Goal: Information Seeking & Learning: Learn about a topic

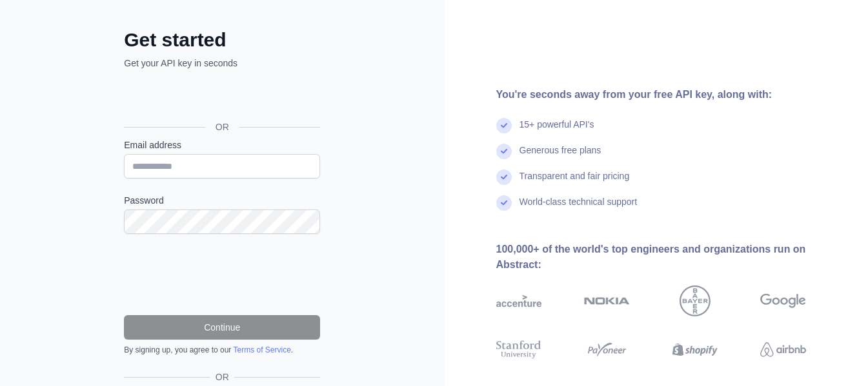
scroll to position [54, 0]
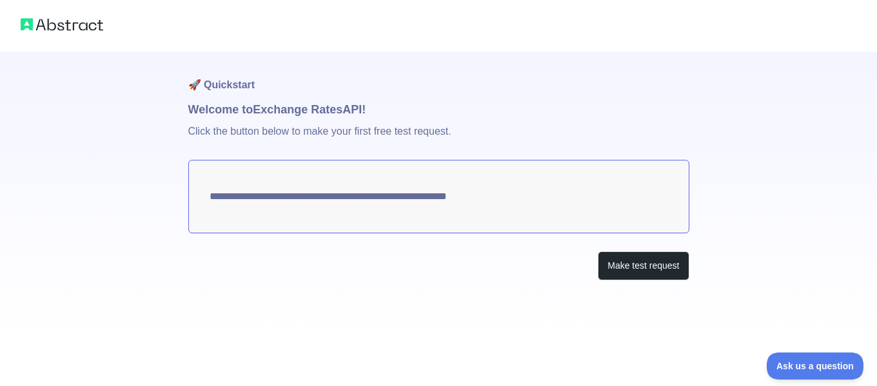
click at [432, 204] on textarea "**********" at bounding box center [438, 197] width 501 height 74
click at [636, 279] on button "Make test request" at bounding box center [643, 266] width 91 height 29
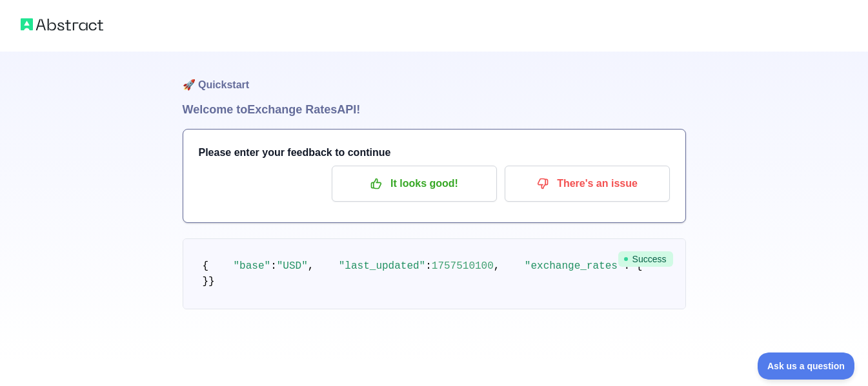
scroll to position [5, 0]
click at [454, 183] on p "It looks good!" at bounding box center [414, 184] width 146 height 22
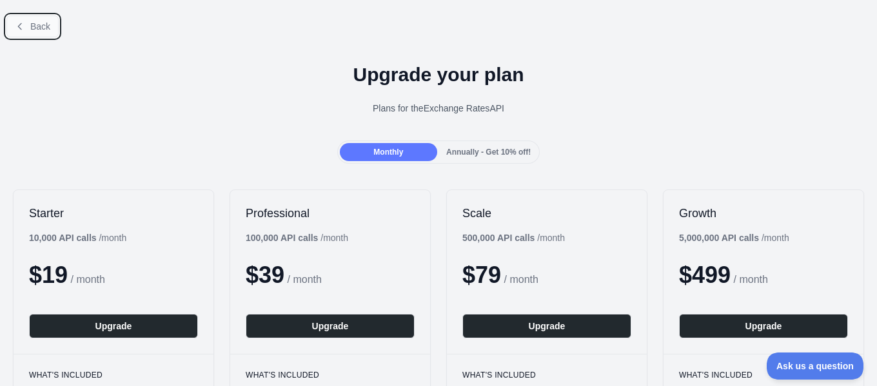
click at [33, 36] on button "Back" at bounding box center [32, 26] width 52 height 22
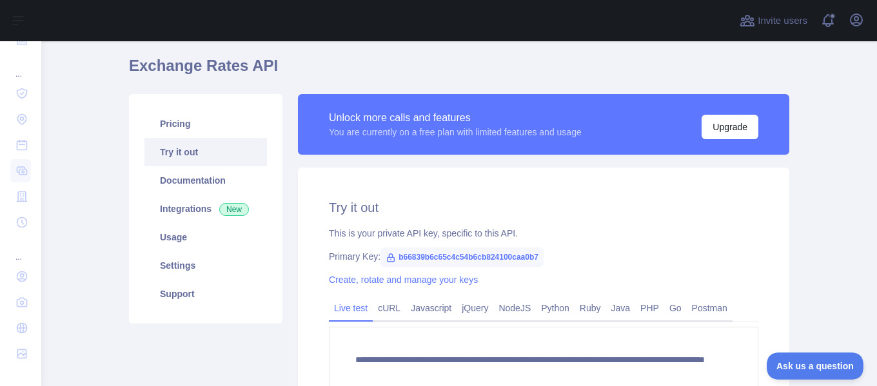
scroll to position [42, 0]
click at [211, 190] on link "Documentation" at bounding box center [206, 181] width 123 height 28
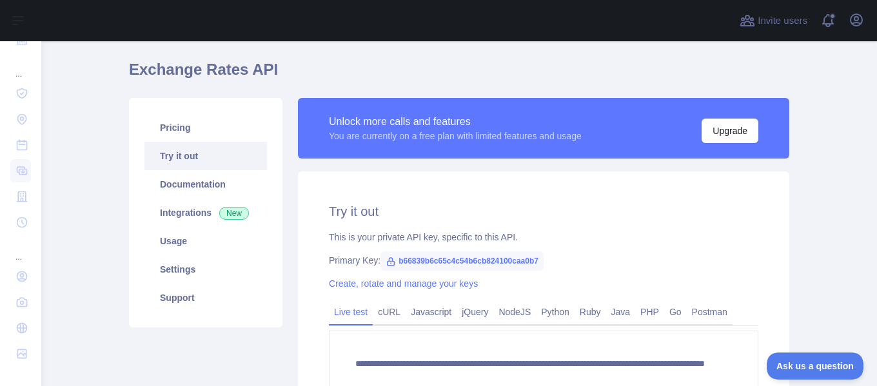
scroll to position [38, 0]
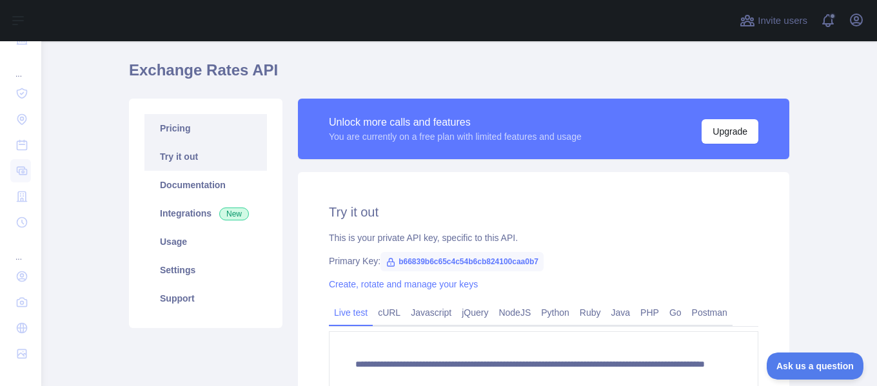
click at [199, 132] on link "Pricing" at bounding box center [206, 128] width 123 height 28
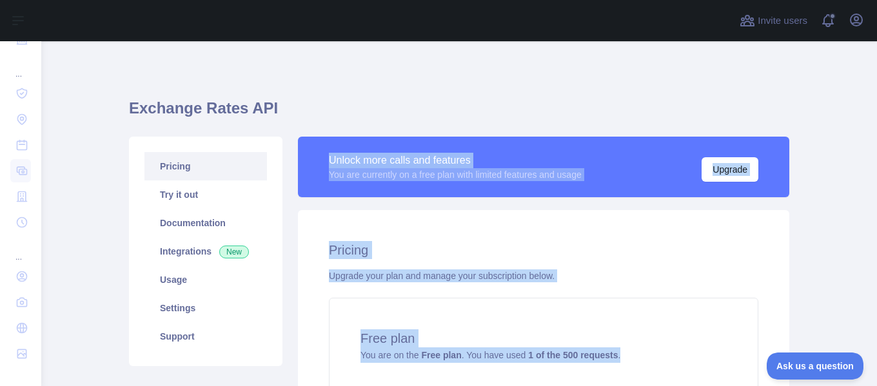
drag, startPoint x: 618, startPoint y: 168, endPoint x: 310, endPoint y: 156, distance: 308.6
click at [310, 156] on div "Unlock more calls and features You are currently on a free plan with limited fe…" at bounding box center [543, 306] width 507 height 339
copy div "Unlock more calls and features You are currently on a free plan with limited fe…"
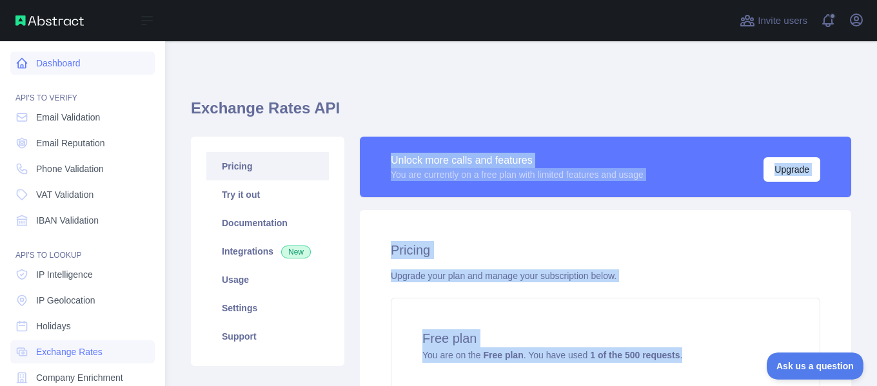
click at [80, 70] on link "Dashboard" at bounding box center [82, 63] width 145 height 23
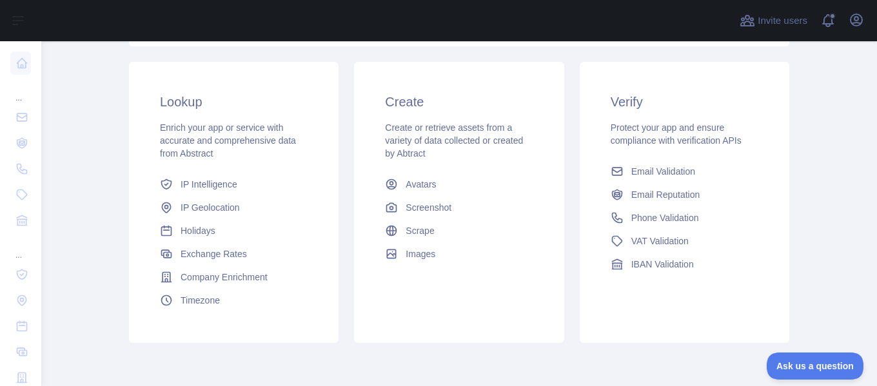
scroll to position [205, 0]
click at [187, 188] on span "IP Intelligence" at bounding box center [209, 183] width 57 height 13
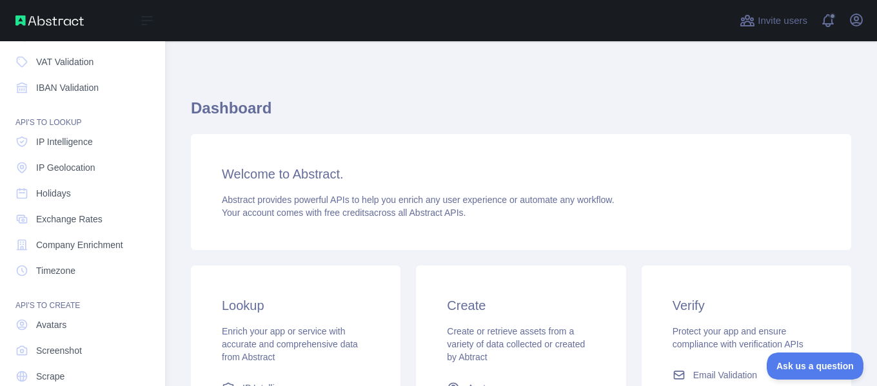
scroll to position [181, 0]
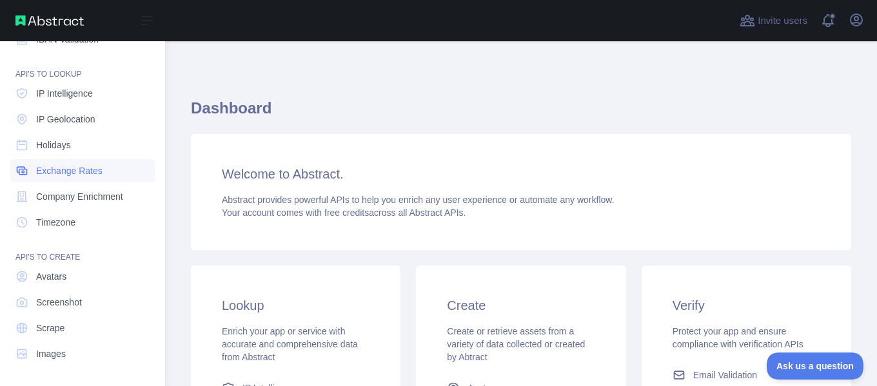
click at [70, 170] on span "Exchange Rates" at bounding box center [69, 171] width 66 height 13
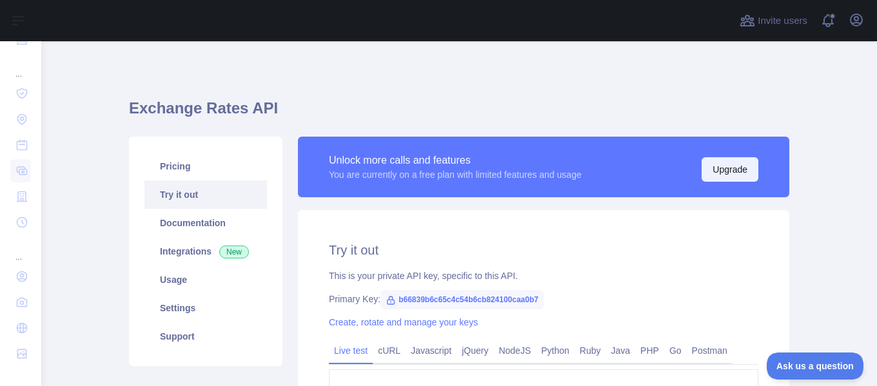
click at [719, 163] on button "Upgrade" at bounding box center [730, 169] width 57 height 25
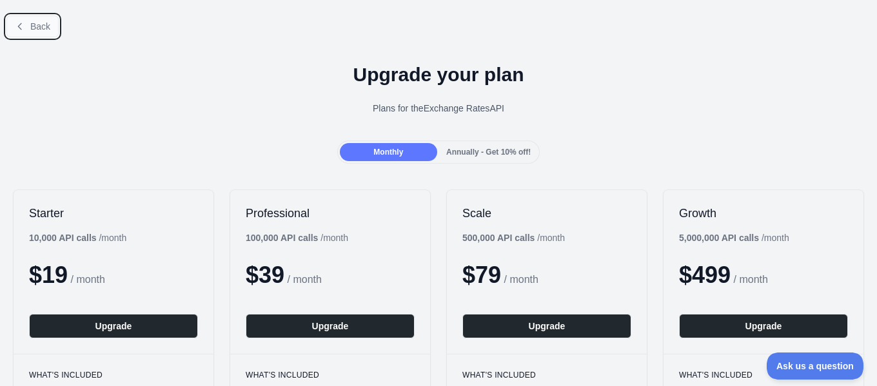
click at [31, 21] on span "Back" at bounding box center [40, 26] width 20 height 10
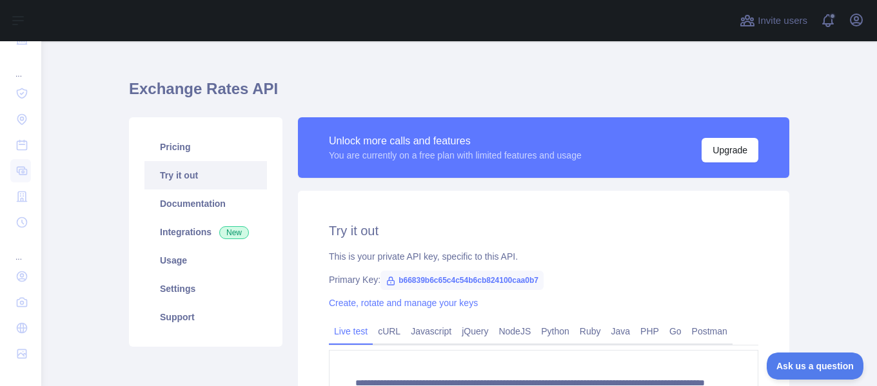
scroll to position [19, 0]
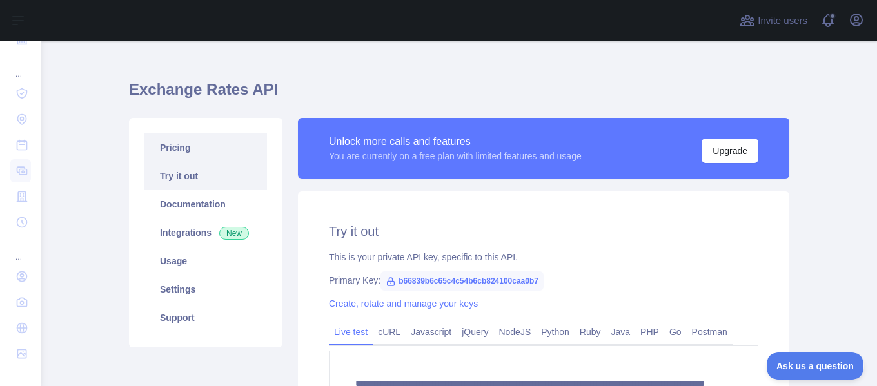
click at [197, 145] on link "Pricing" at bounding box center [206, 148] width 123 height 28
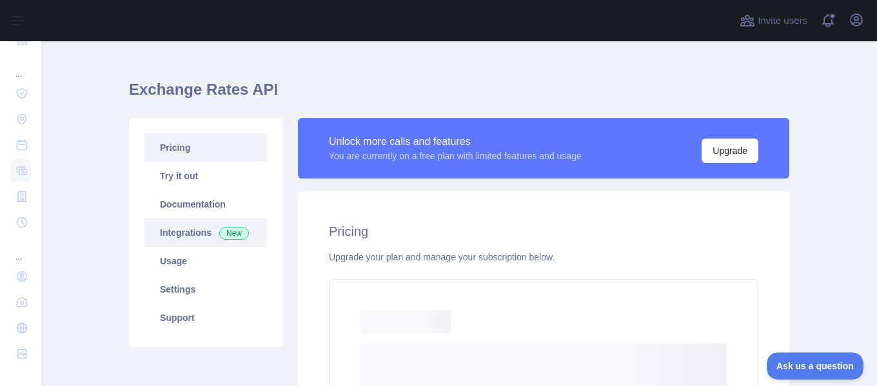
click at [182, 232] on link "Integrations New" at bounding box center [206, 233] width 123 height 28
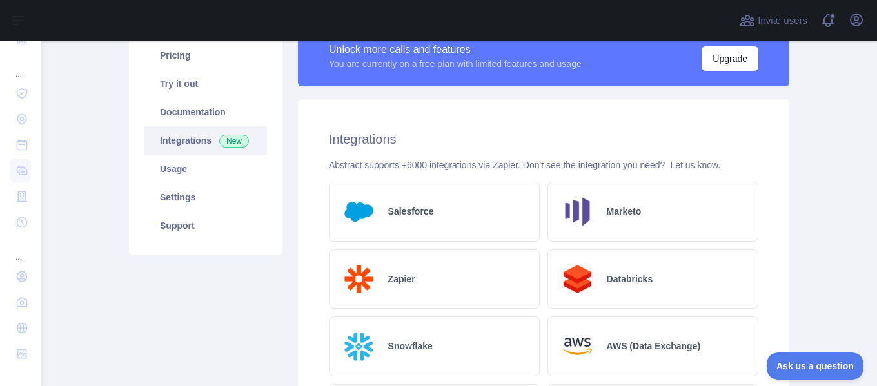
scroll to position [93, 0]
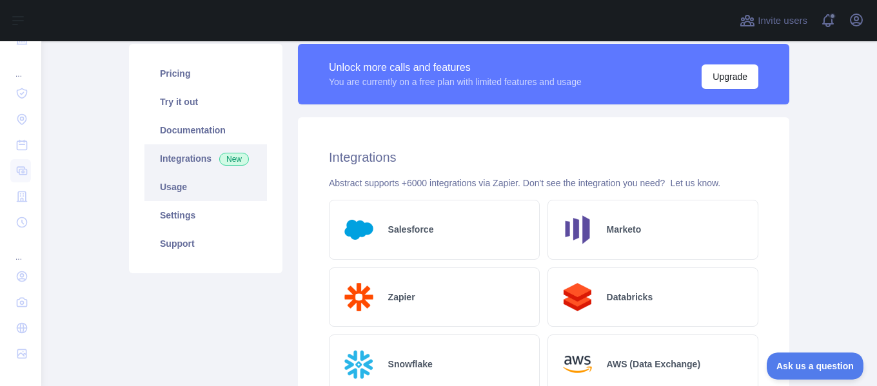
click at [183, 178] on link "Usage" at bounding box center [206, 187] width 123 height 28
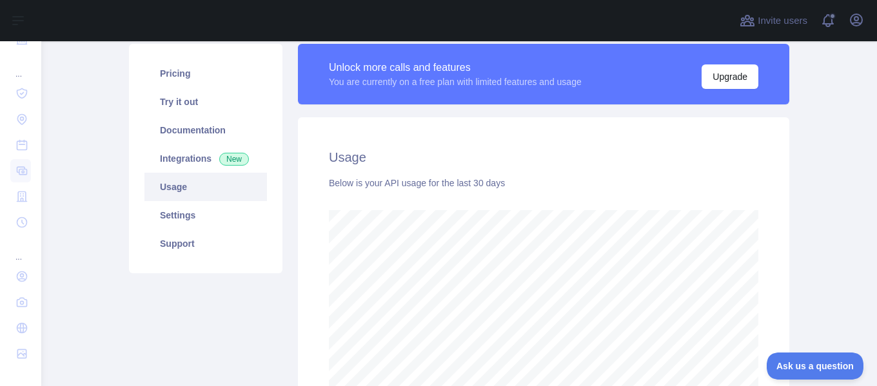
scroll to position [345, 826]
click at [183, 178] on link "Usage" at bounding box center [206, 187] width 123 height 28
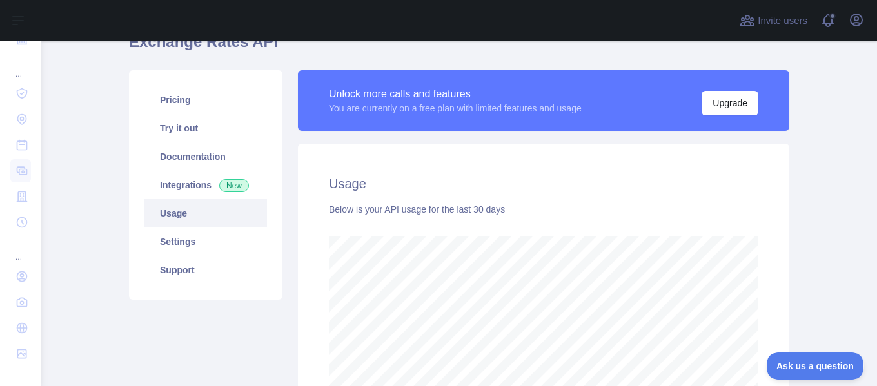
scroll to position [65, 0]
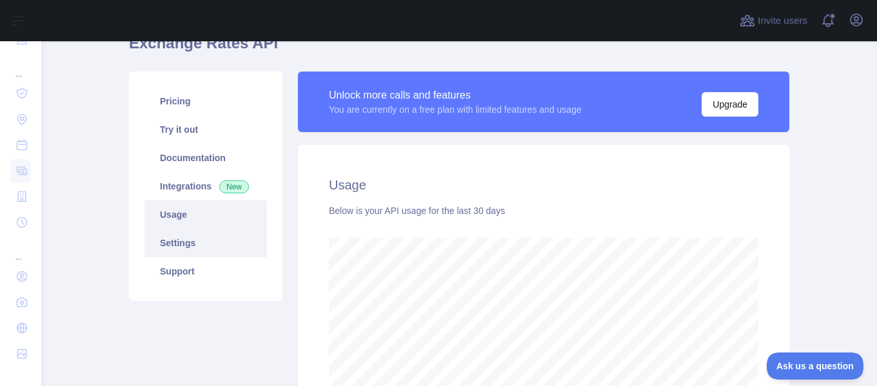
click at [178, 243] on link "Settings" at bounding box center [206, 243] width 123 height 28
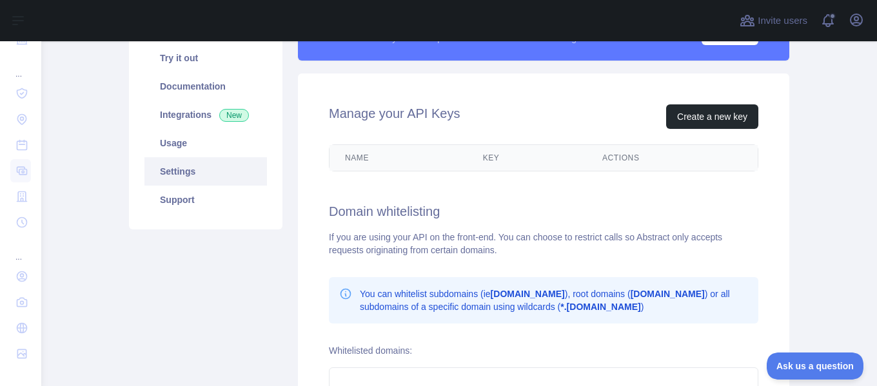
scroll to position [137, 0]
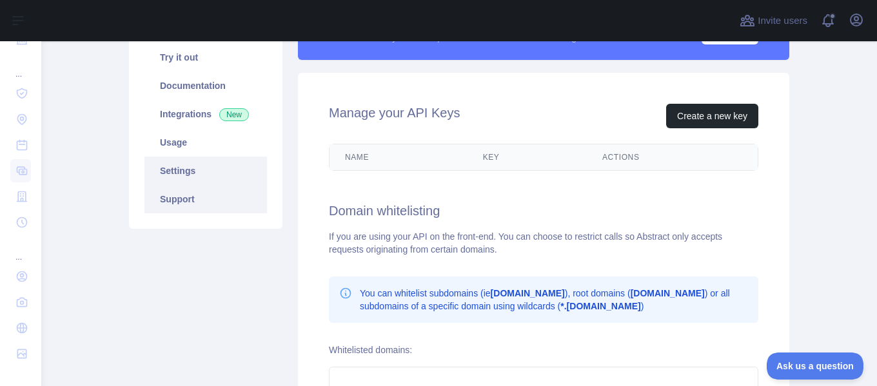
click at [183, 193] on link "Support" at bounding box center [206, 199] width 123 height 28
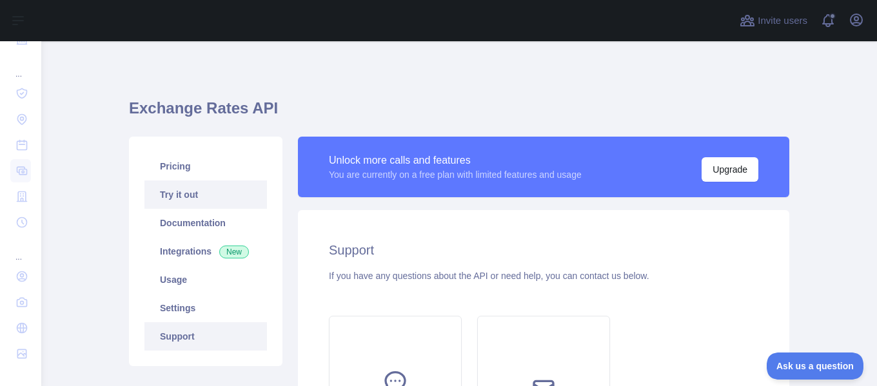
click at [183, 184] on link "Try it out" at bounding box center [206, 195] width 123 height 28
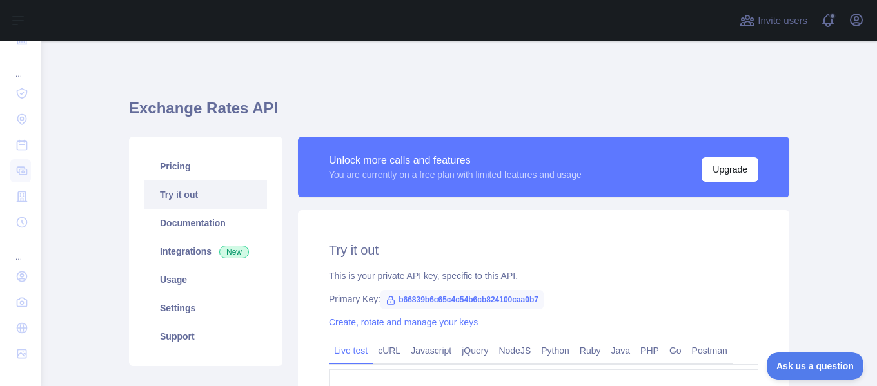
click at [183, 193] on link "Try it out" at bounding box center [206, 195] width 123 height 28
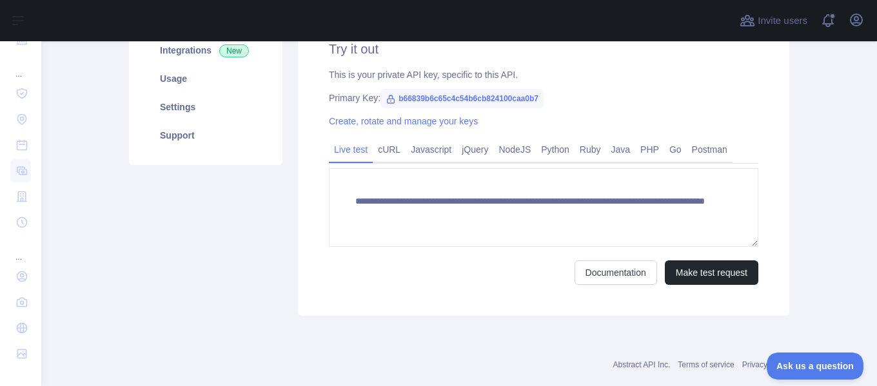
scroll to position [200, 0]
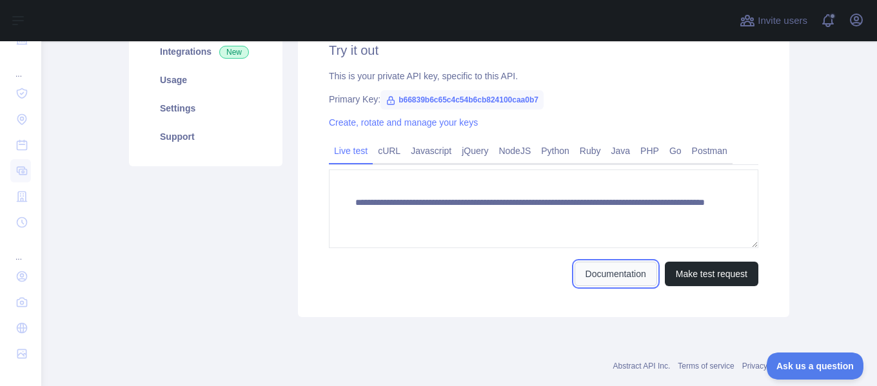
click at [616, 283] on link "Documentation" at bounding box center [616, 274] width 83 height 25
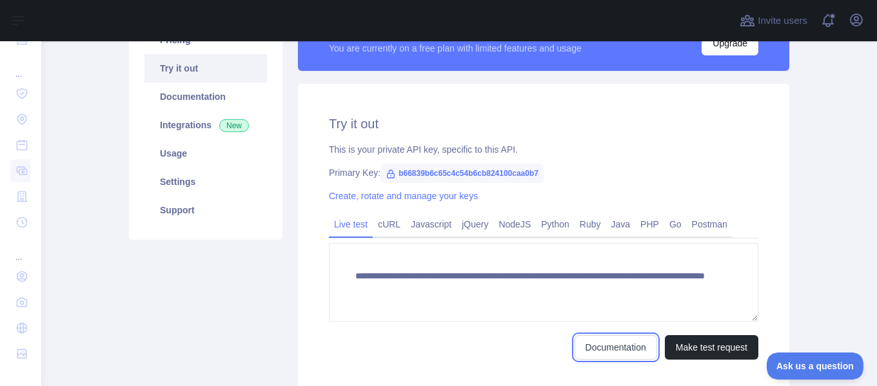
scroll to position [126, 0]
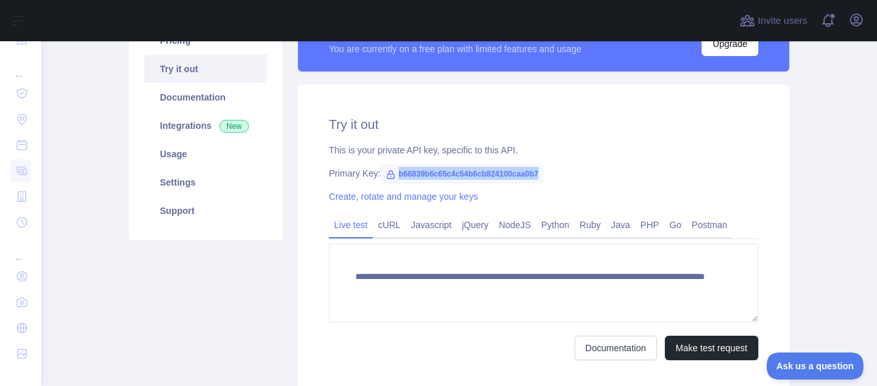
drag, startPoint x: 539, startPoint y: 173, endPoint x: 391, endPoint y: 179, distance: 147.9
click at [391, 179] on div "Primary Key: b66839b6c65c4c54b6cb824100caa0b7" at bounding box center [544, 173] width 430 height 13
copy span "b66839b6c65c4c54b6cb824100caa0b7"
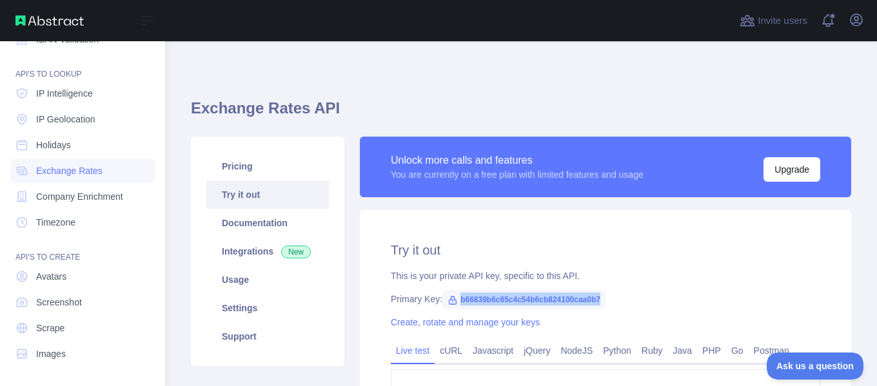
scroll to position [0, 0]
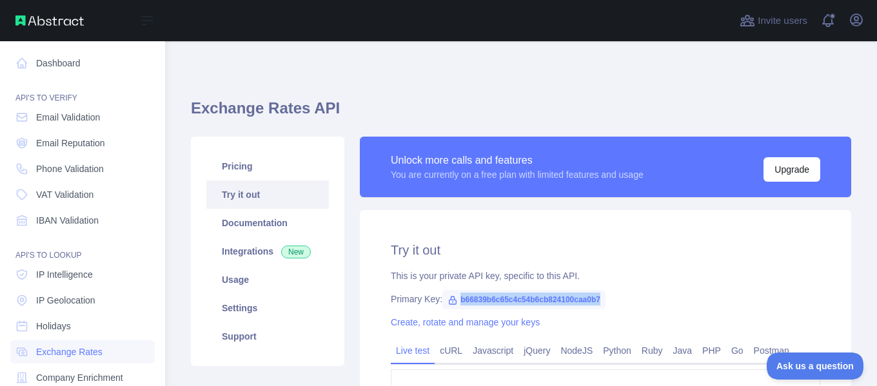
click at [59, 24] on img at bounding box center [49, 20] width 68 height 10
click at [22, 20] on img at bounding box center [49, 20] width 68 height 10
click at [79, 68] on link "Dashboard" at bounding box center [82, 63] width 145 height 23
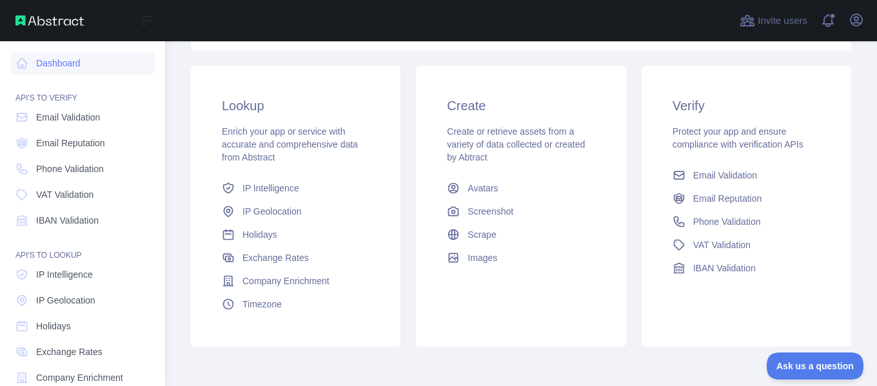
scroll to position [181, 0]
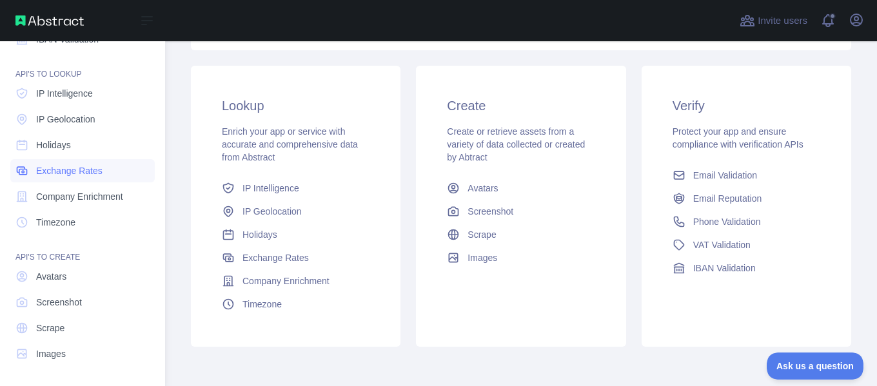
click at [110, 181] on link "Exchange Rates" at bounding box center [82, 170] width 145 height 23
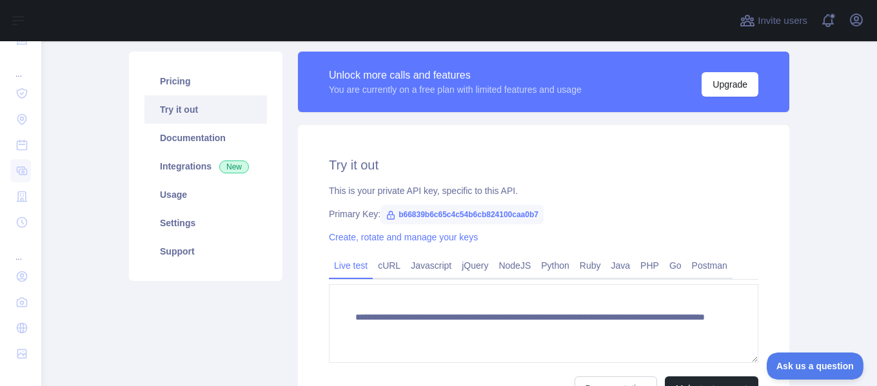
scroll to position [82, 0]
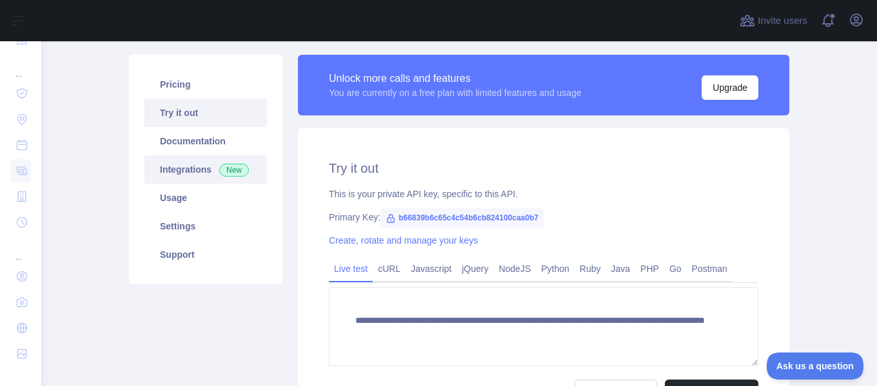
click at [203, 179] on link "Integrations New" at bounding box center [206, 169] width 123 height 28
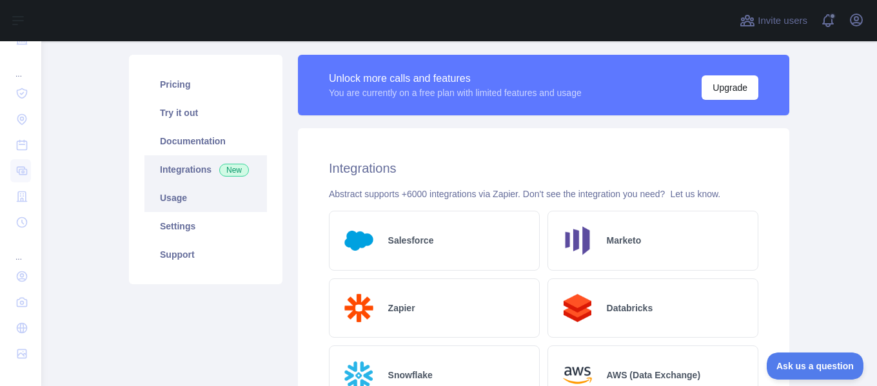
click at [206, 198] on link "Usage" at bounding box center [206, 198] width 123 height 28
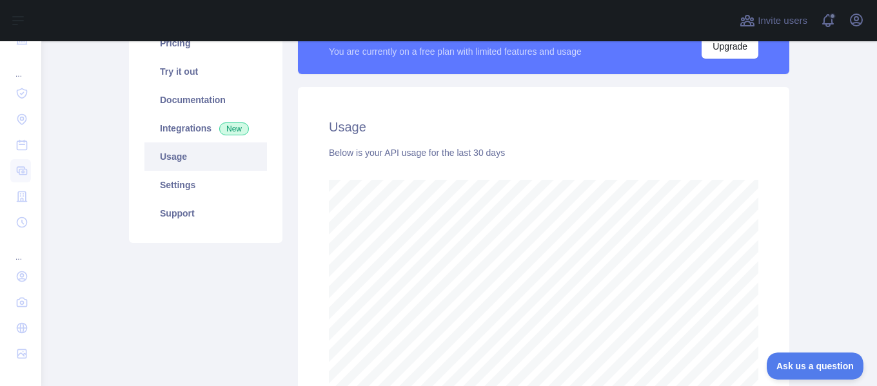
scroll to position [123, 0]
click at [204, 186] on link "Settings" at bounding box center [206, 186] width 123 height 28
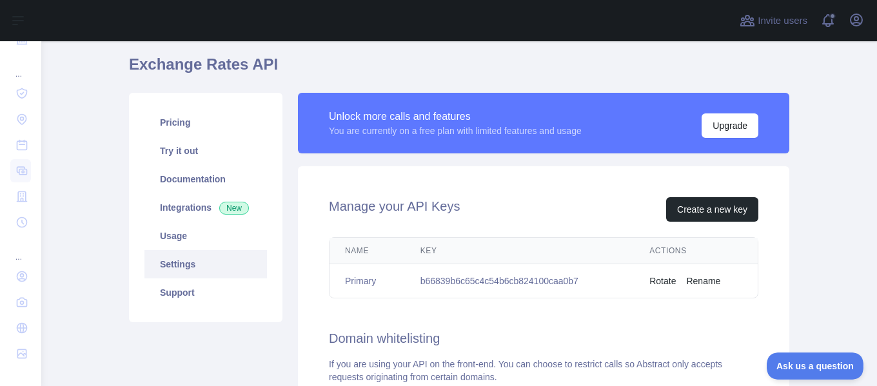
scroll to position [43, 0]
click at [663, 285] on button "Rotate" at bounding box center [663, 281] width 26 height 13
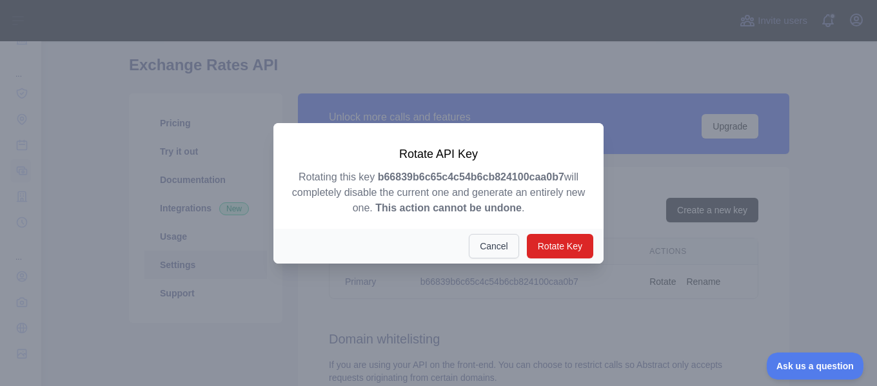
click at [481, 239] on button "Cancel" at bounding box center [494, 246] width 50 height 25
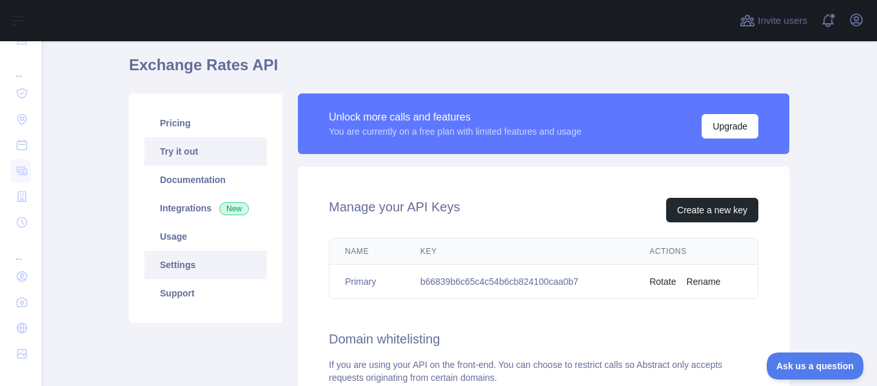
click at [213, 141] on link "Try it out" at bounding box center [206, 151] width 123 height 28
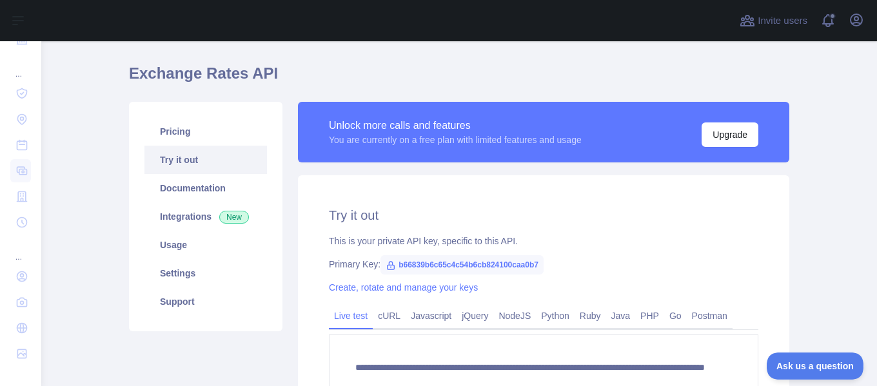
scroll to position [21, 0]
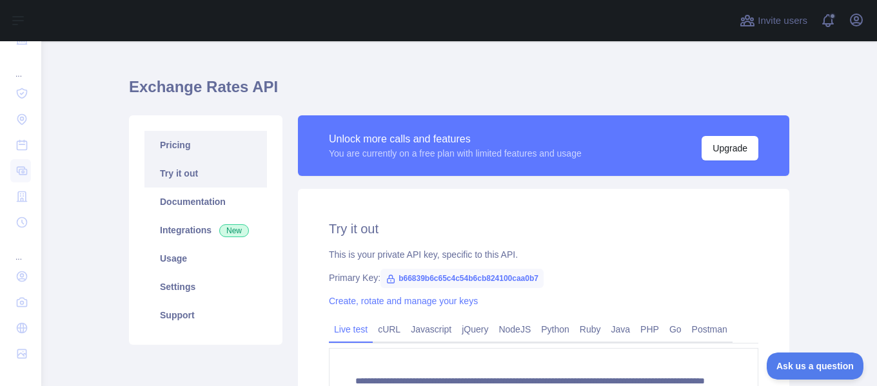
click at [175, 146] on link "Pricing" at bounding box center [206, 145] width 123 height 28
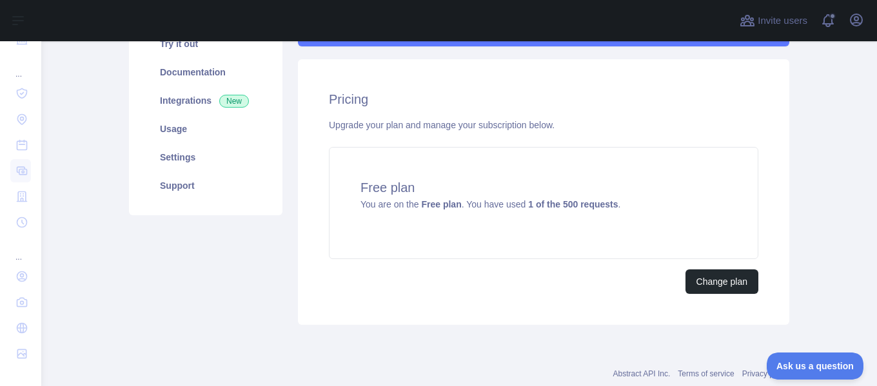
scroll to position [148, 0]
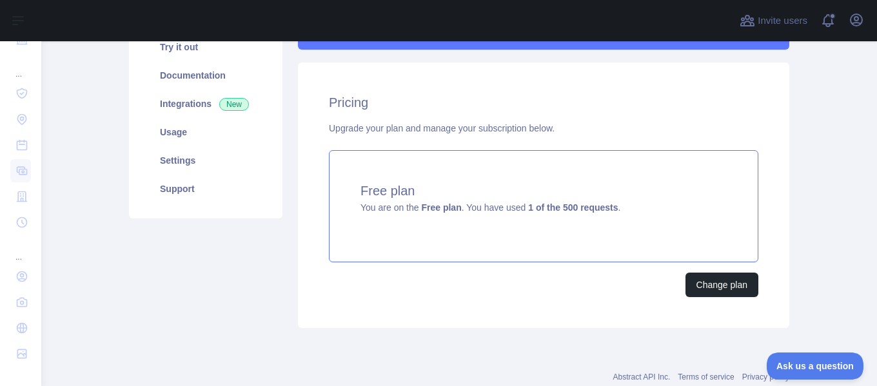
click at [461, 208] on span "You are on the Free plan . You have used 1 of the 500 requests ." at bounding box center [491, 208] width 260 height 10
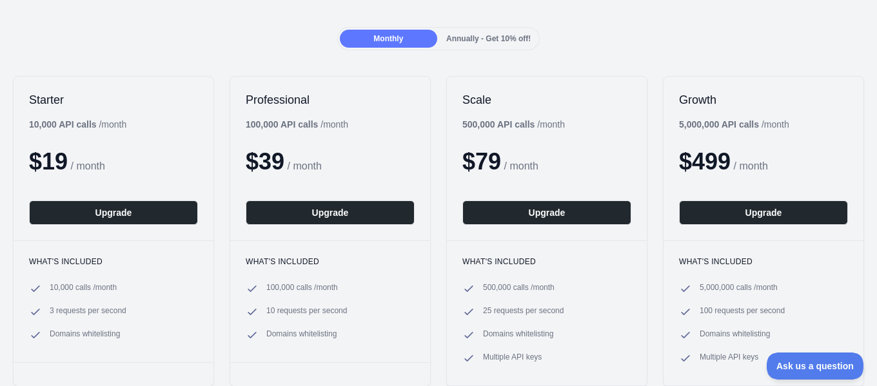
scroll to position [112, 0]
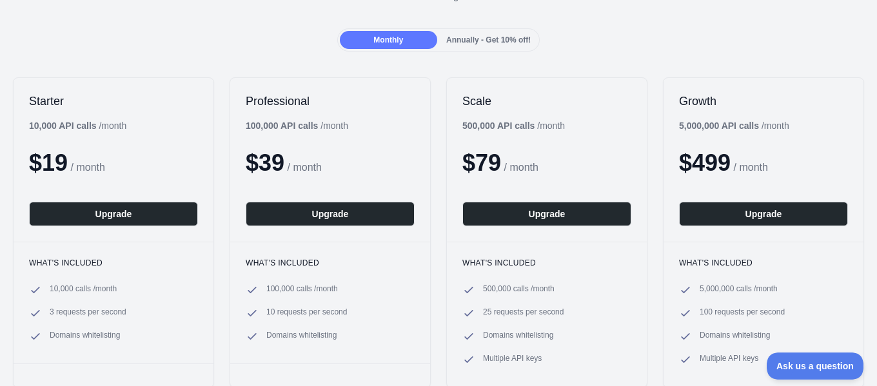
click at [479, 32] on div "Annually - Get 10% off!" at bounding box center [488, 40] width 97 height 18
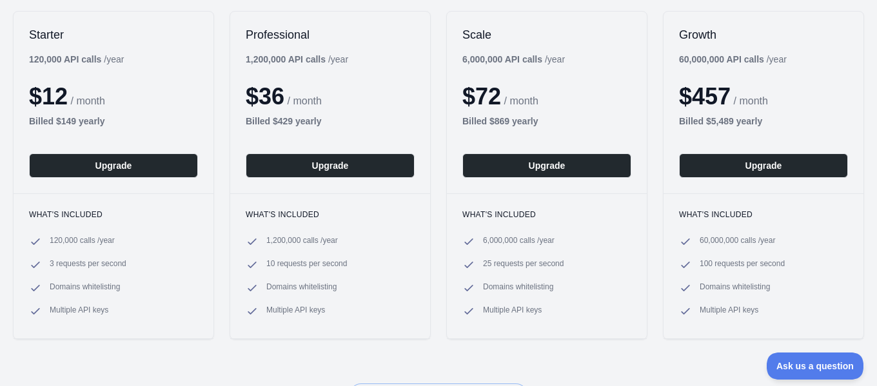
scroll to position [179, 0]
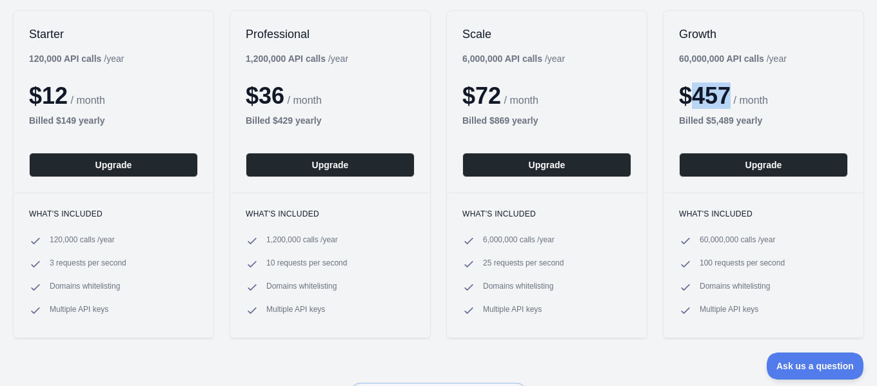
drag, startPoint x: 688, startPoint y: 92, endPoint x: 729, endPoint y: 96, distance: 41.5
click at [729, 96] on div "$ 457 / month" at bounding box center [763, 96] width 169 height 26
drag, startPoint x: 692, startPoint y: 238, endPoint x: 779, endPoint y: 242, distance: 87.8
click at [779, 242] on li "60,000,000 calls / year" at bounding box center [763, 241] width 169 height 13
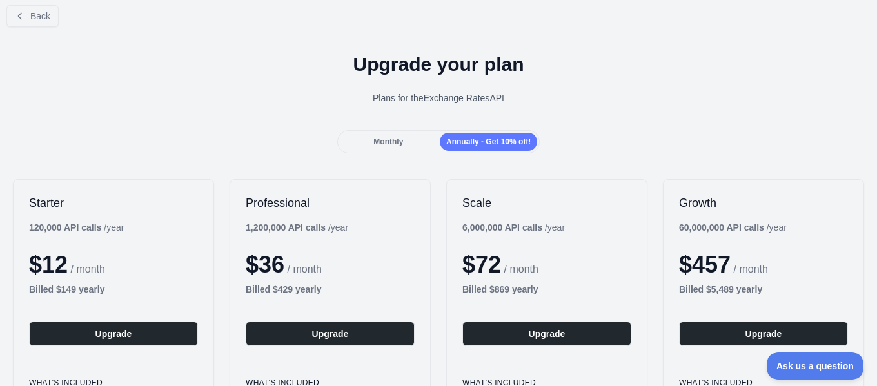
scroll to position [0, 0]
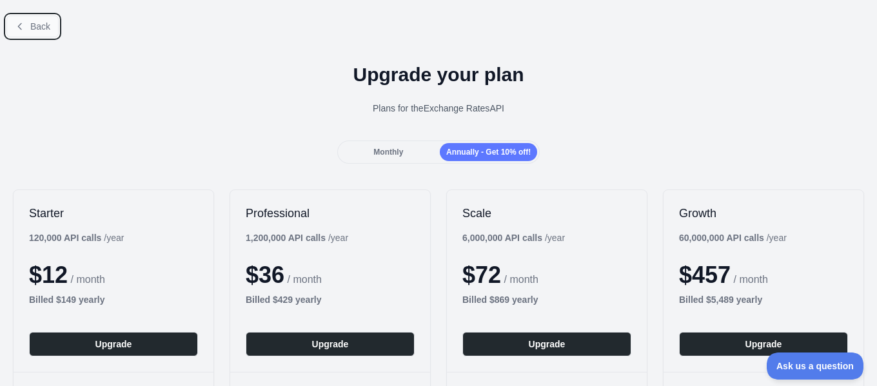
click at [17, 21] on icon at bounding box center [20, 26] width 10 height 10
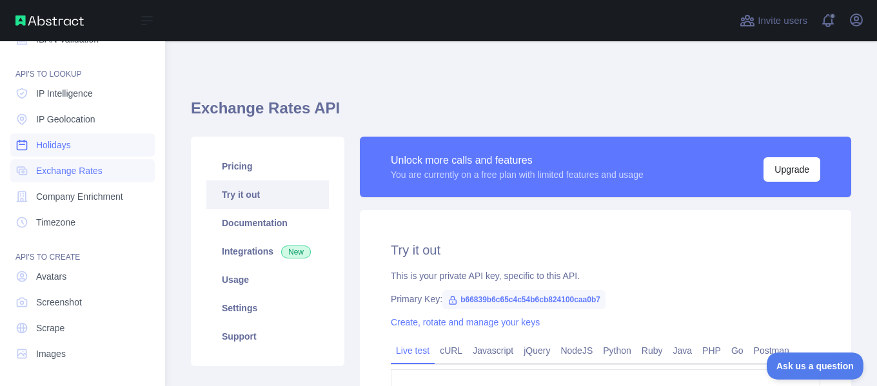
click at [38, 134] on link "Holidays" at bounding box center [82, 145] width 145 height 23
click at [70, 103] on link "IP Intelligence" at bounding box center [82, 93] width 145 height 23
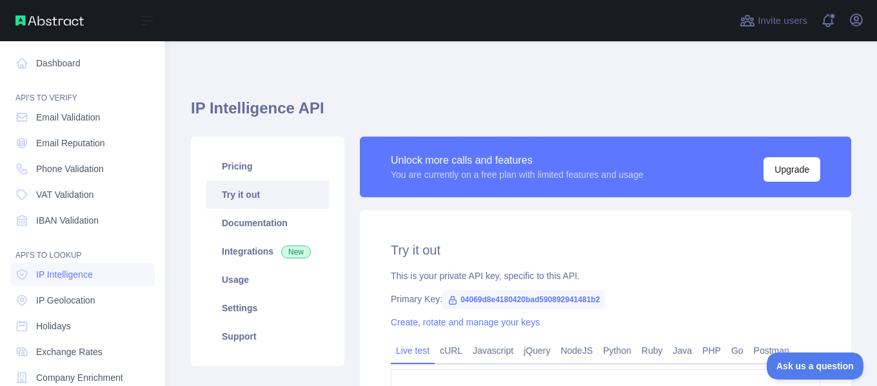
click at [54, 18] on img at bounding box center [49, 20] width 68 height 10
